Goal: Task Accomplishment & Management: Manage account settings

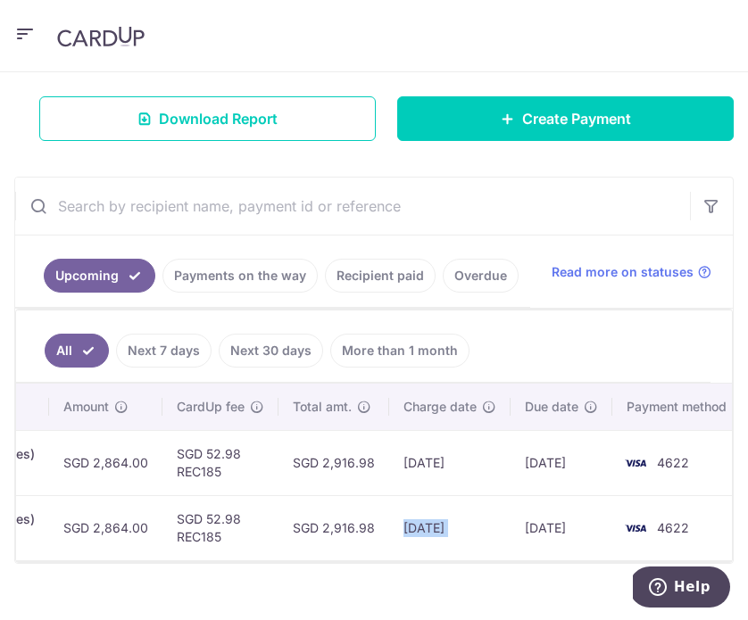
scroll to position [323, 0]
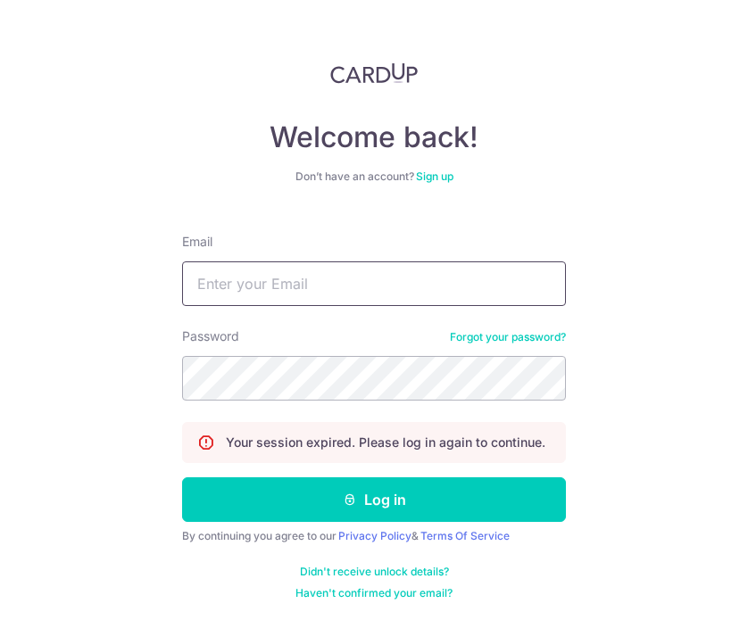
type input "[EMAIL_ADDRESS][DOMAIN_NAME]"
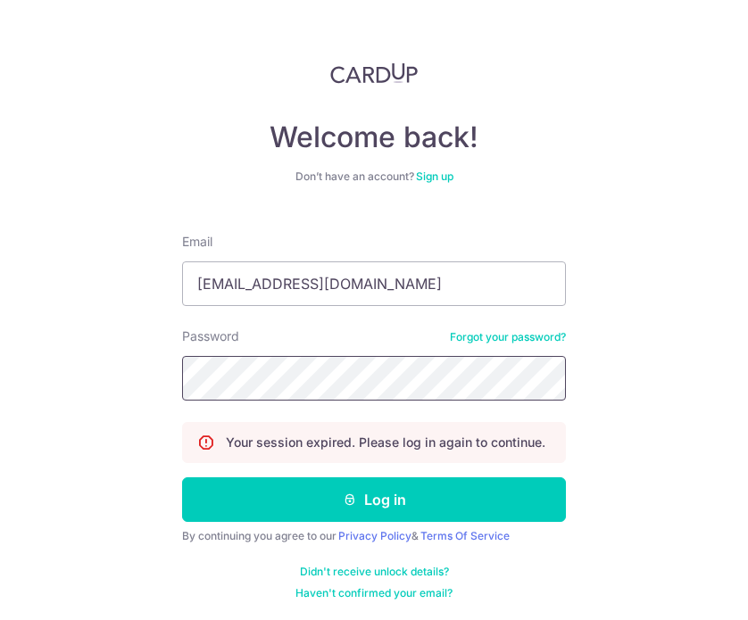
click at [371, 500] on button "Log in" at bounding box center [374, 500] width 384 height 45
